Goal: Navigation & Orientation: Find specific page/section

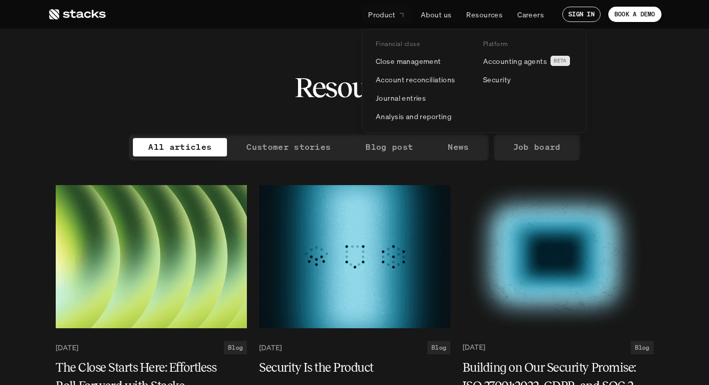
click at [386, 11] on p "Product" at bounding box center [381, 14] width 27 height 11
click at [397, 58] on p "Close management" at bounding box center [408, 61] width 65 height 11
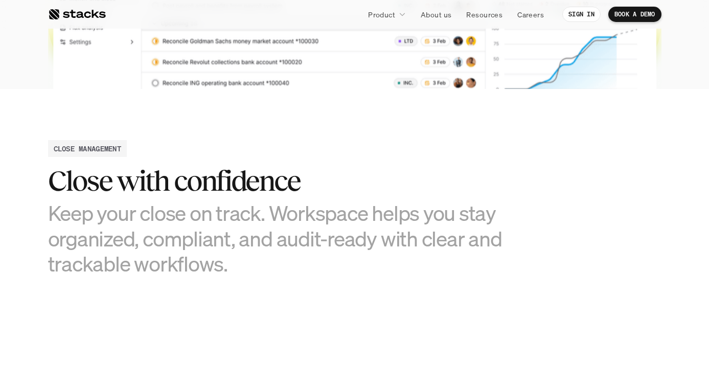
scroll to position [393, 0]
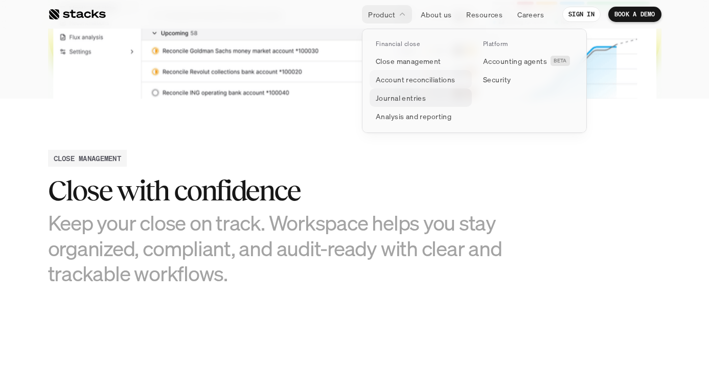
click at [411, 94] on p "Journal entries" at bounding box center [401, 98] width 50 height 11
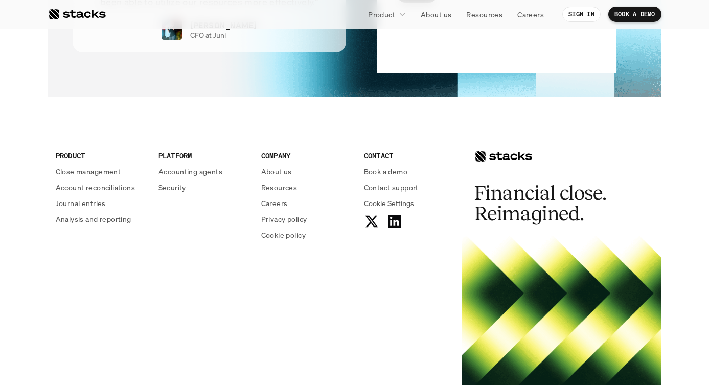
scroll to position [2197, 0]
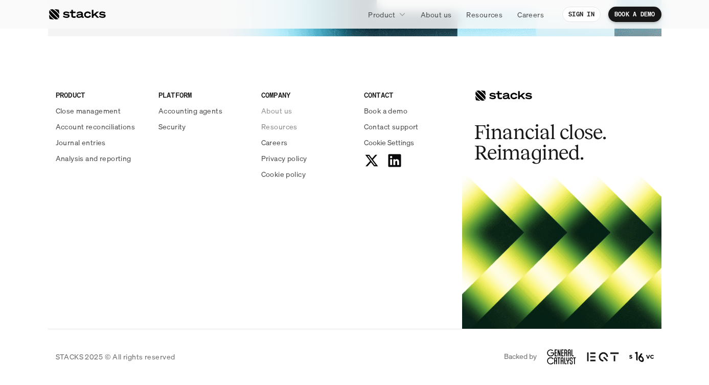
click at [278, 125] on p "Resources" at bounding box center [279, 126] width 36 height 11
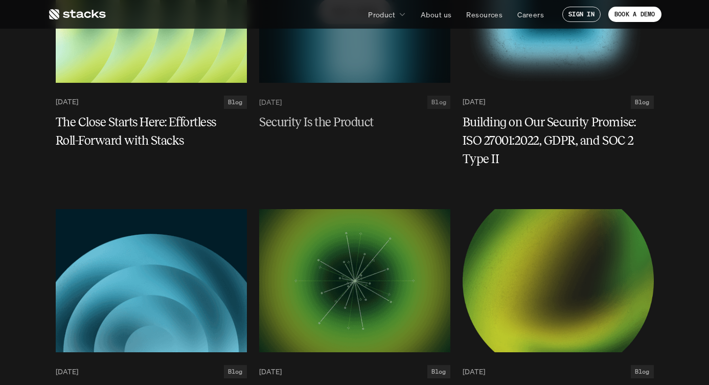
scroll to position [382, 0]
